Goal: Information Seeking & Learning: Check status

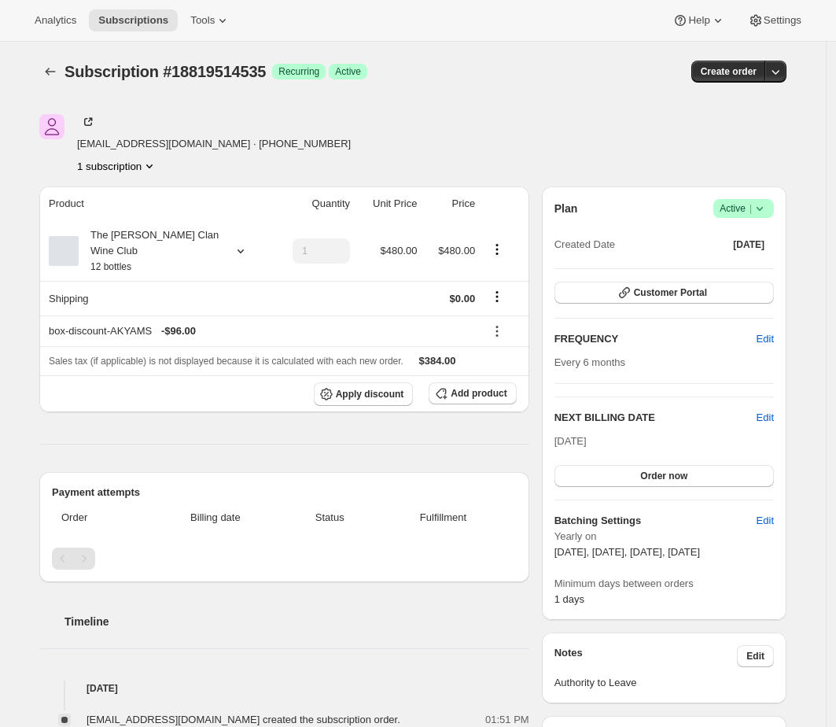
click at [568, 51] on div "Subscription #18819514535. This page is ready Subscription #18819514535 Success…" at bounding box center [412, 72] width 747 height 60
click at [567, 55] on div "Subscription #18819514535. This page is ready Subscription #18819514535 Success…" at bounding box center [412, 72] width 747 height 60
drag, startPoint x: 80, startPoint y: 35, endPoint x: 72, endPoint y: 27, distance: 12.2
click at [76, 31] on div "Analytics Subscriptions Tools Help Settings" at bounding box center [418, 21] width 836 height 42
click at [72, 27] on button "Analytics" at bounding box center [55, 20] width 61 height 22
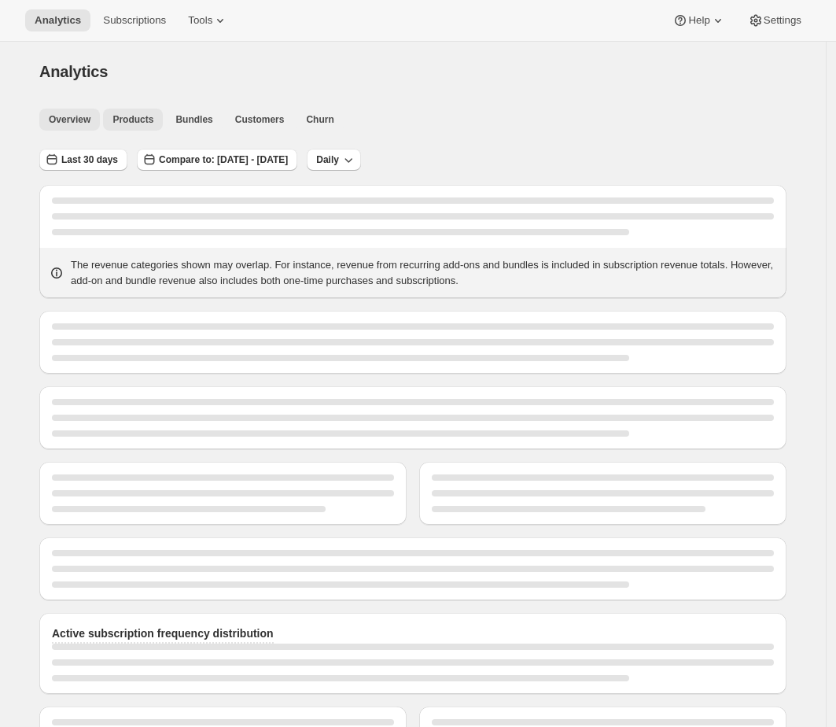
click at [153, 113] on span "Products" at bounding box center [132, 119] width 41 height 13
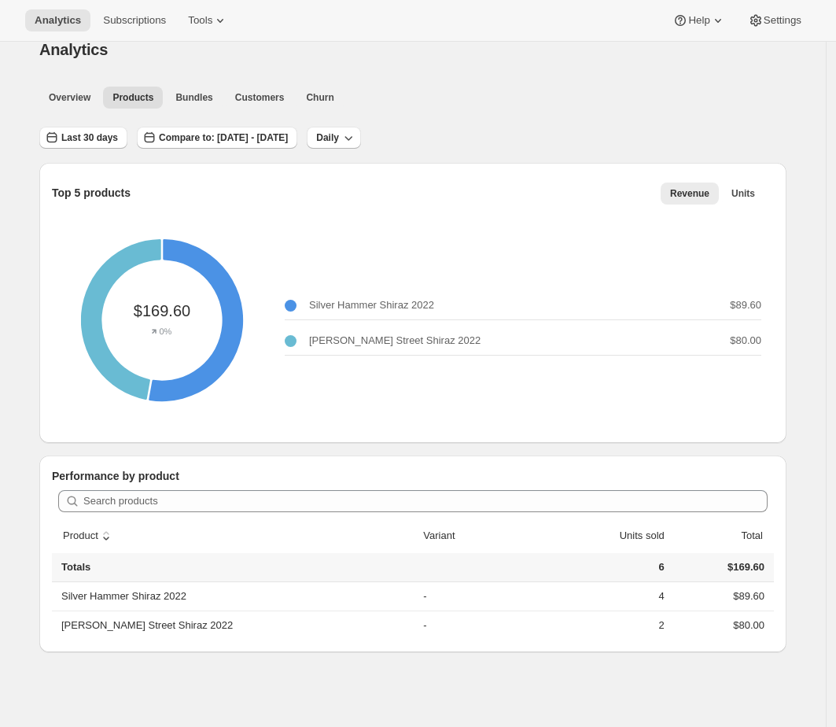
scroll to position [42, 0]
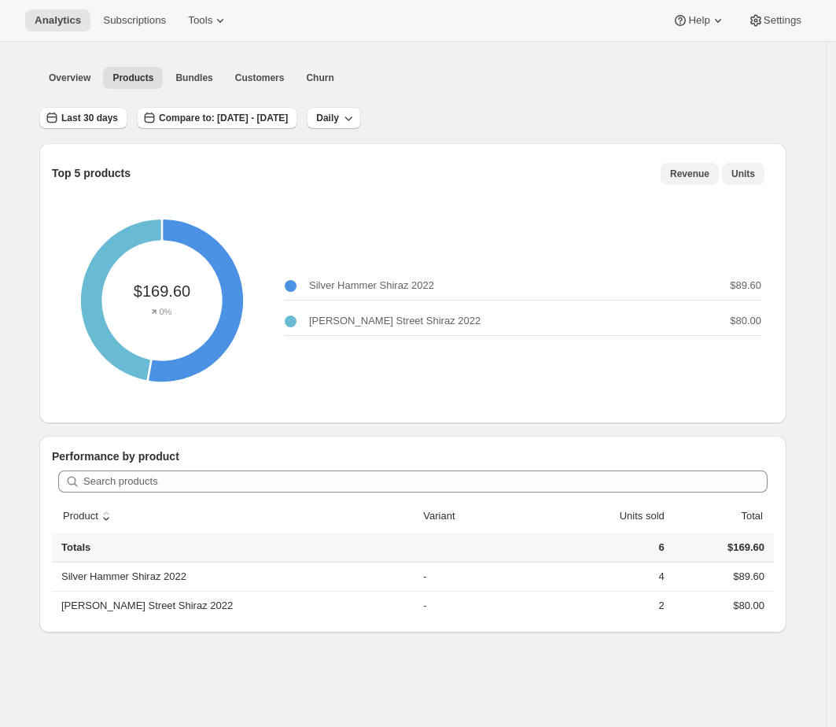
click at [764, 172] on button "Units" at bounding box center [743, 174] width 42 height 22
click at [754, 118] on div "Top 5 products Revenue Units More views Revenue Units More views 6 0% Silver Ha…" at bounding box center [407, 375] width 760 height 514
click at [754, 115] on div "Last 30 days Compare to: Aug 08, 2025 - Sep 06, 2025 Daily" at bounding box center [412, 112] width 747 height 36
click at [742, 112] on div "Last 30 days Compare to: Aug 08, 2025 - Sep 06, 2025 Daily" at bounding box center [412, 112] width 747 height 36
click at [84, 78] on span "Overview" at bounding box center [70, 78] width 42 height 13
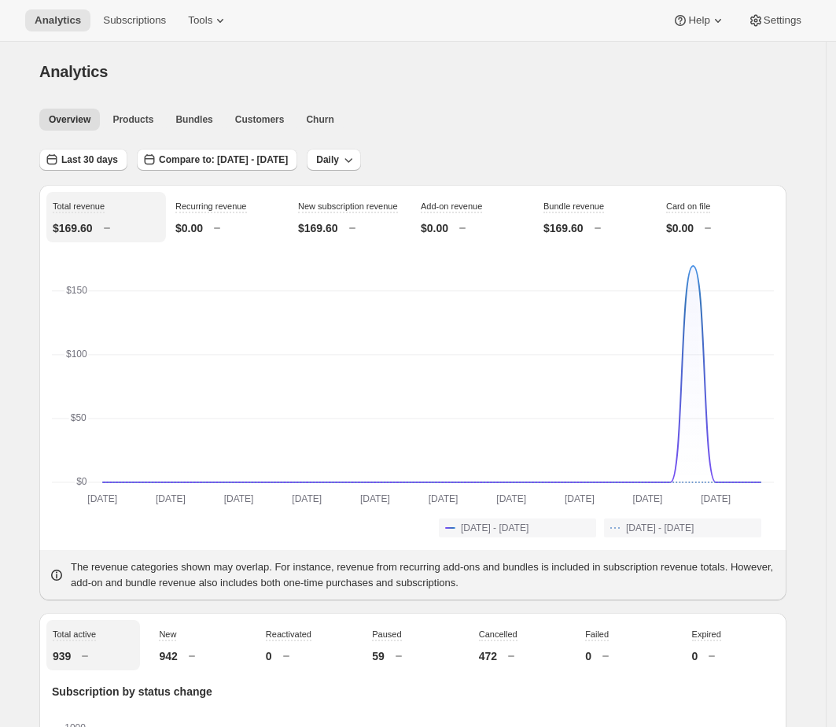
click at [394, 106] on div "Overview Products Bundles Customers Churn More views Overview Products Bundles …" at bounding box center [408, 118] width 757 height 35
click at [333, 117] on span "Churn" at bounding box center [320, 119] width 28 height 13
